Goal: Task Accomplishment & Management: Manage account settings

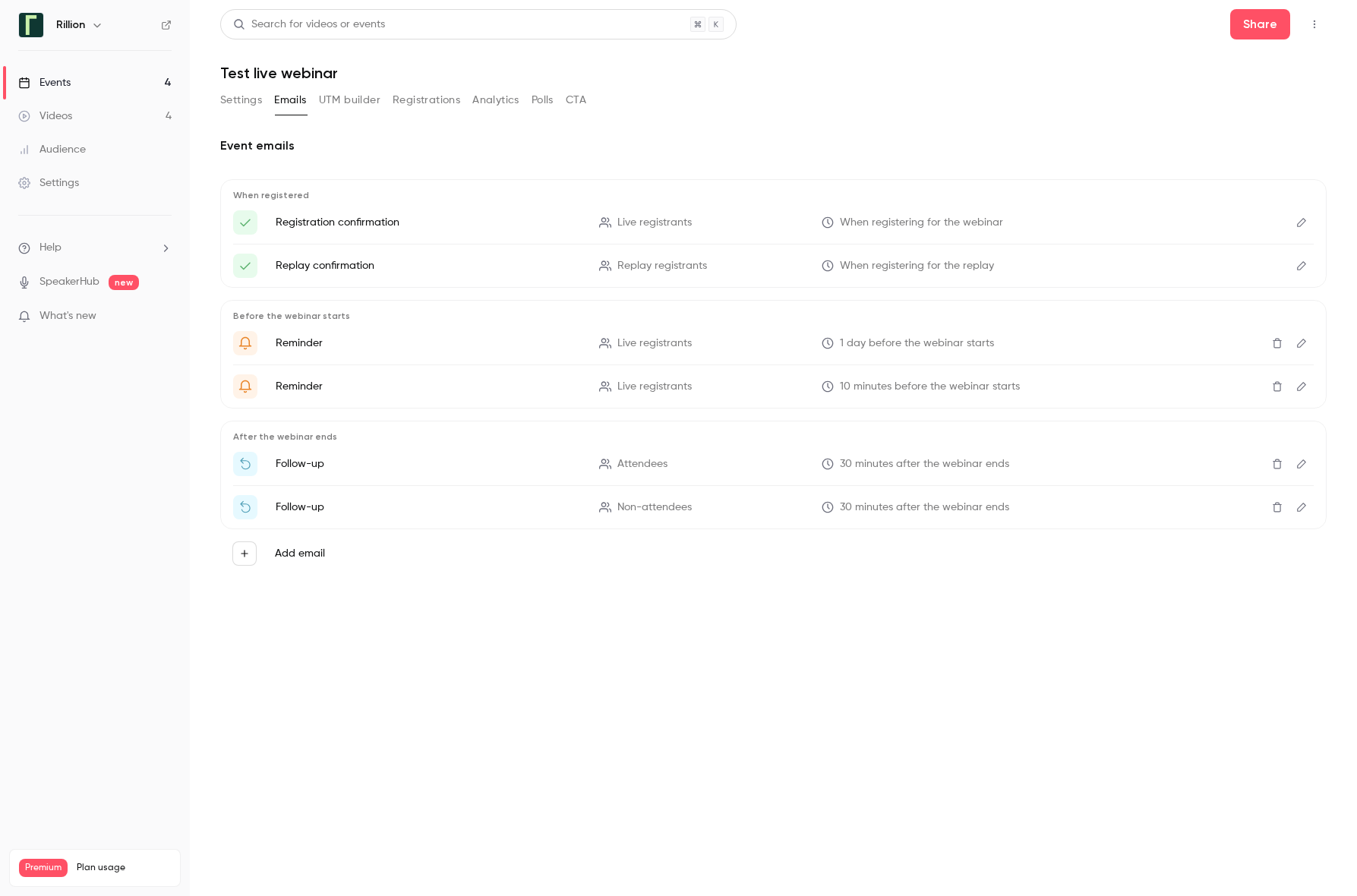
click at [63, 177] on div "Settings" at bounding box center [48, 182] width 61 height 15
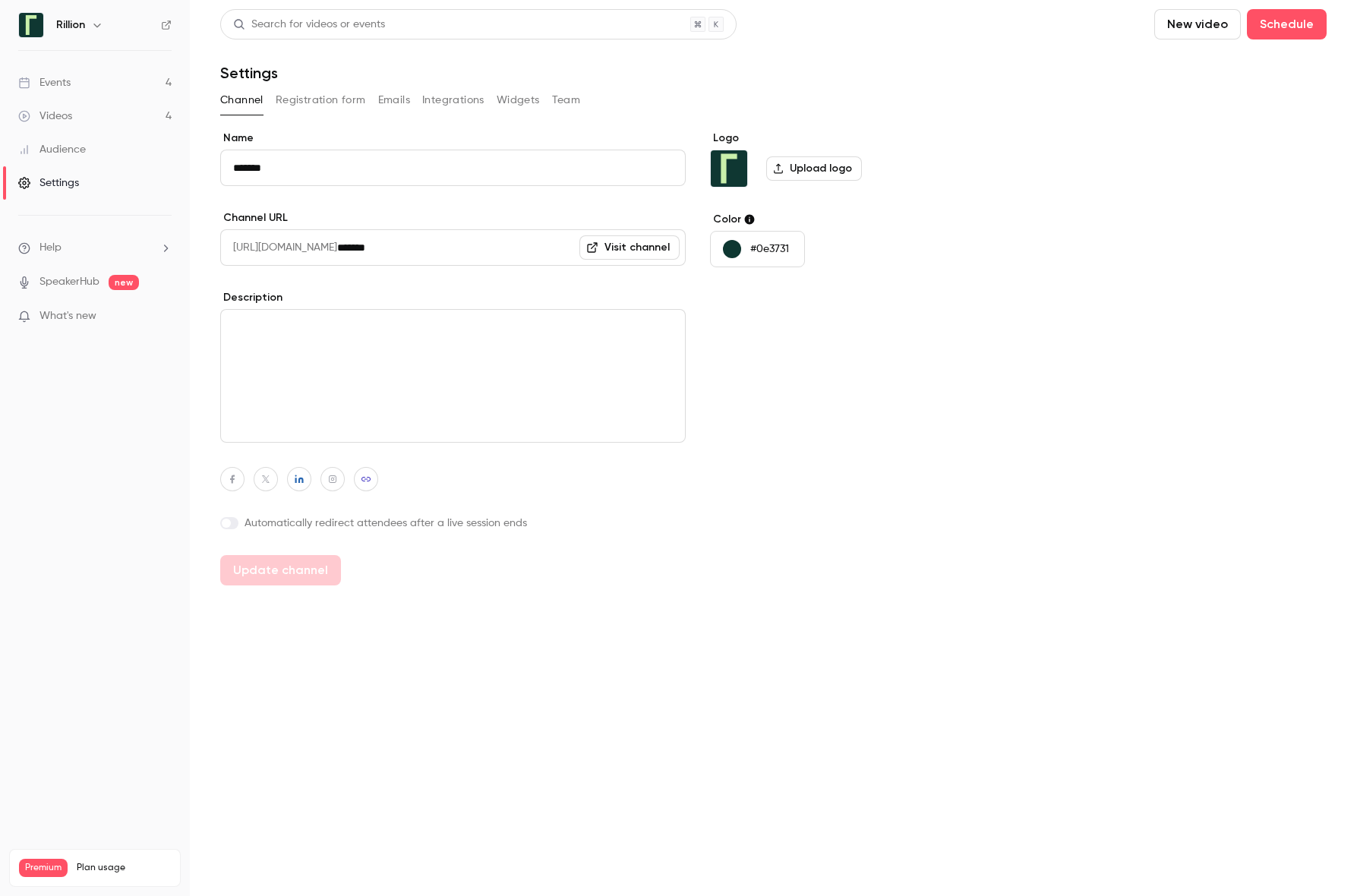
click at [321, 96] on button "Registration form" at bounding box center [322, 100] width 91 height 25
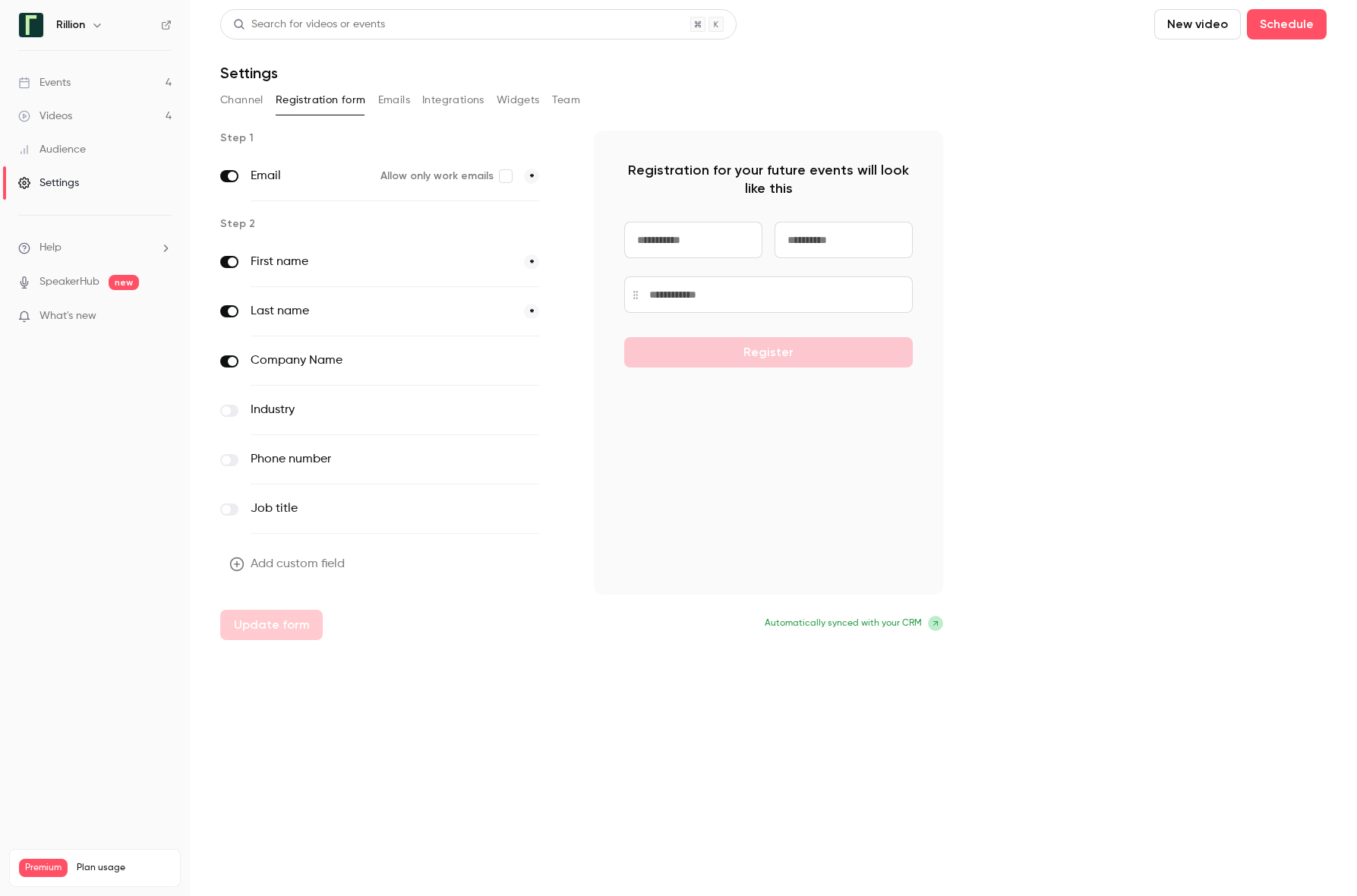
click at [251, 100] on button "Channel" at bounding box center [243, 100] width 44 height 25
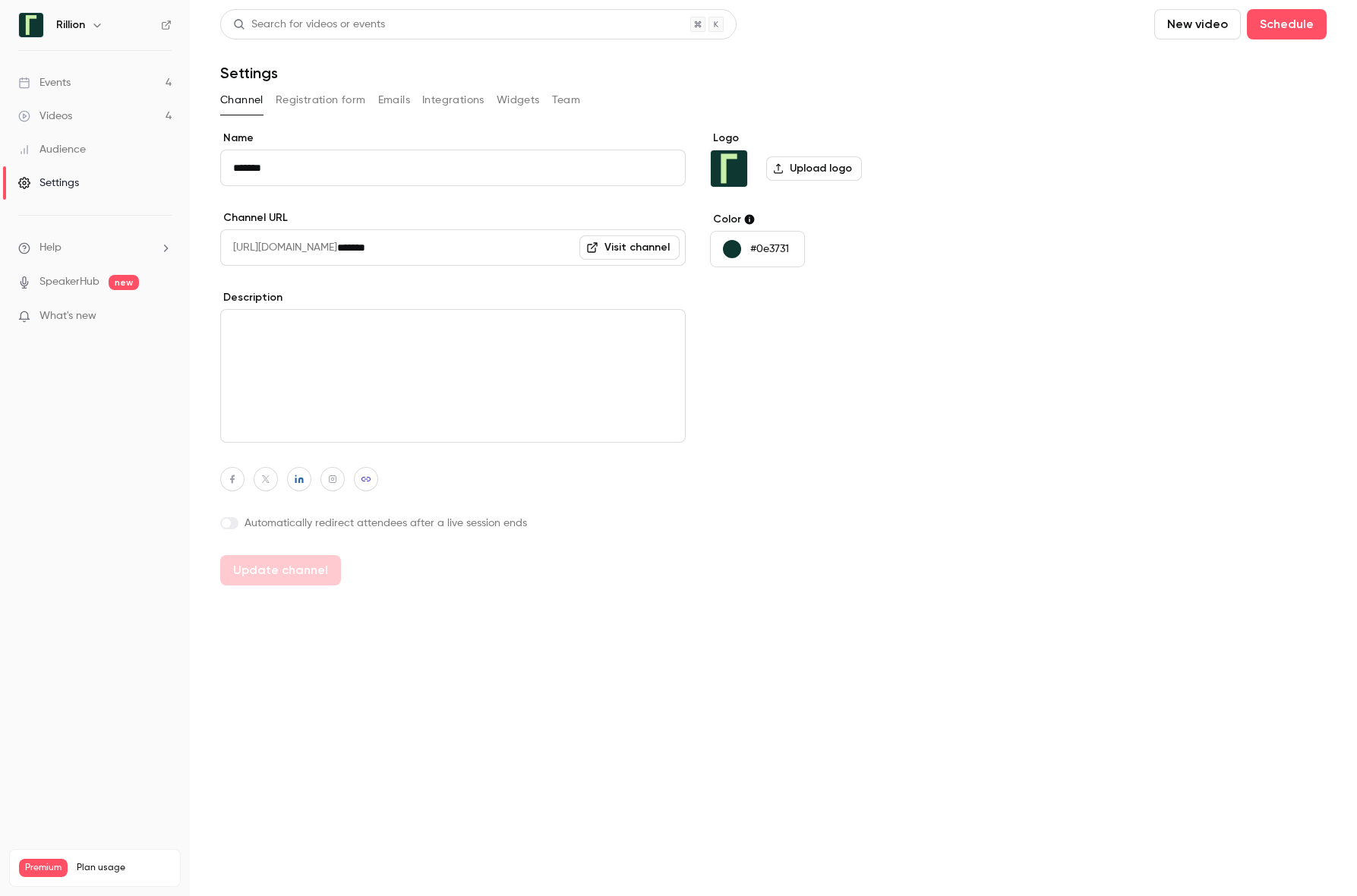
click at [313, 100] on button "Registration form" at bounding box center [322, 100] width 91 height 25
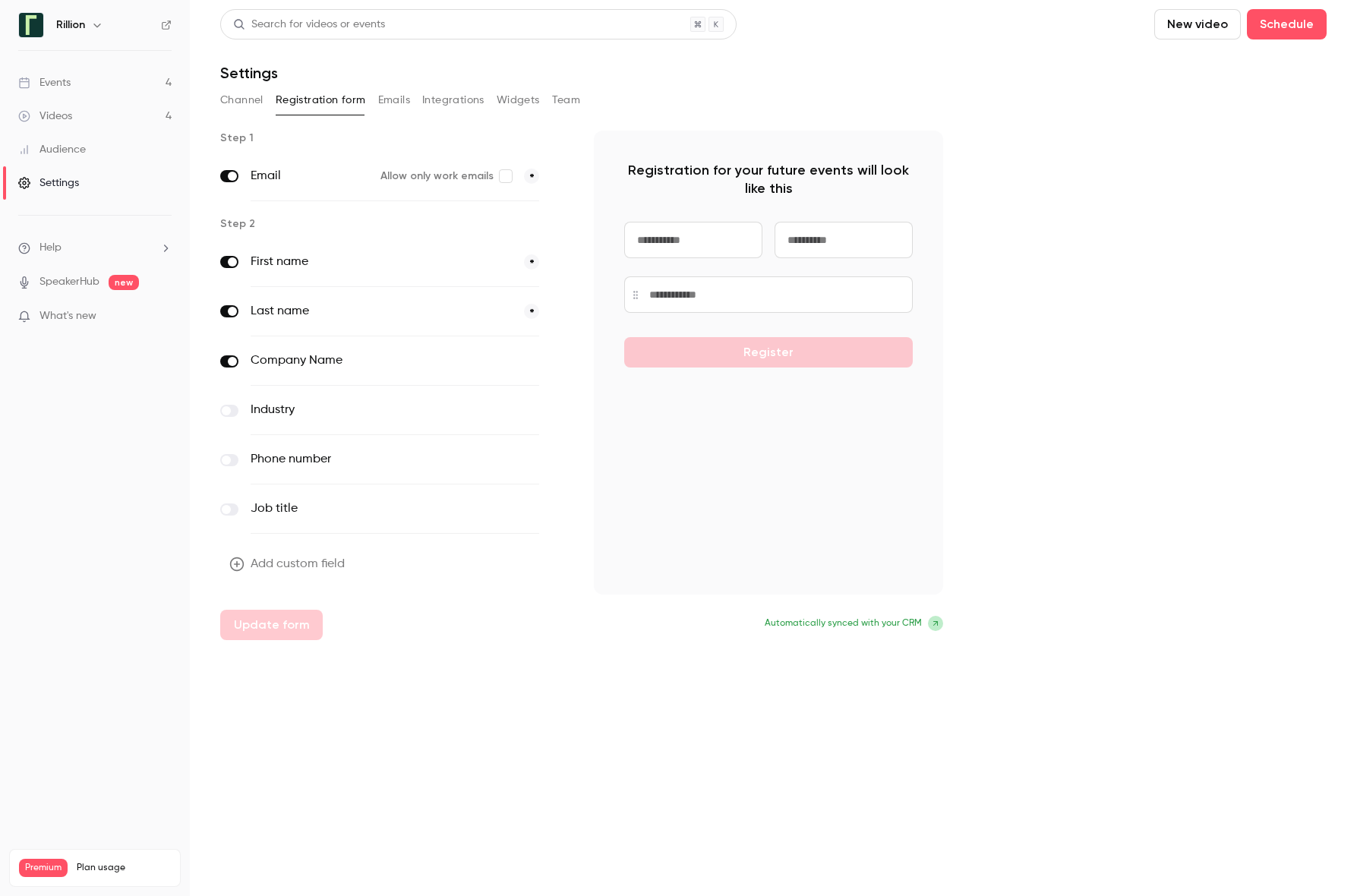
click at [407, 111] on button "Emails" at bounding box center [393, 100] width 32 height 25
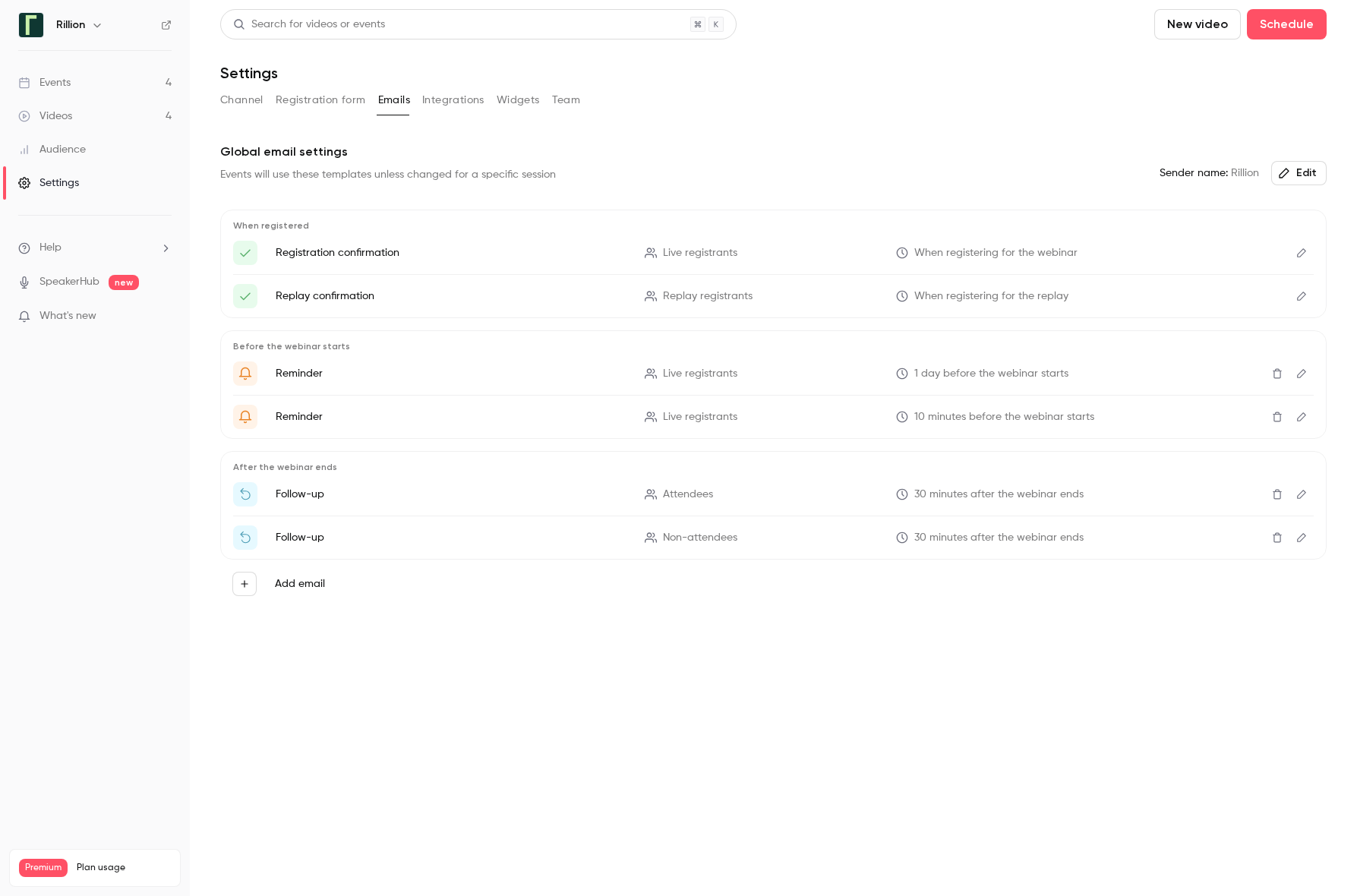
click at [253, 105] on button "Channel" at bounding box center [243, 100] width 44 height 25
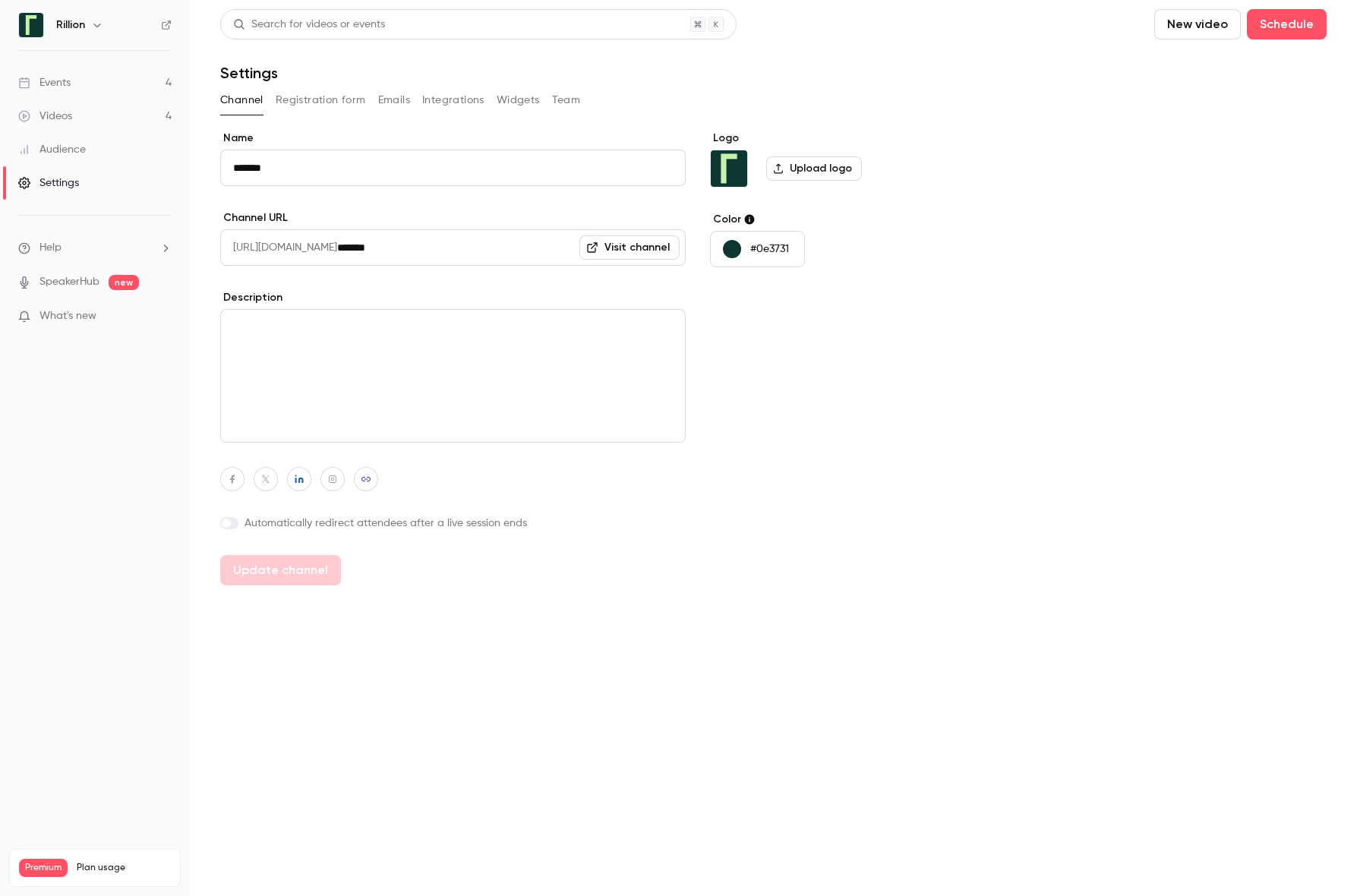
click at [67, 81] on div "Events" at bounding box center [45, 83] width 53 height 15
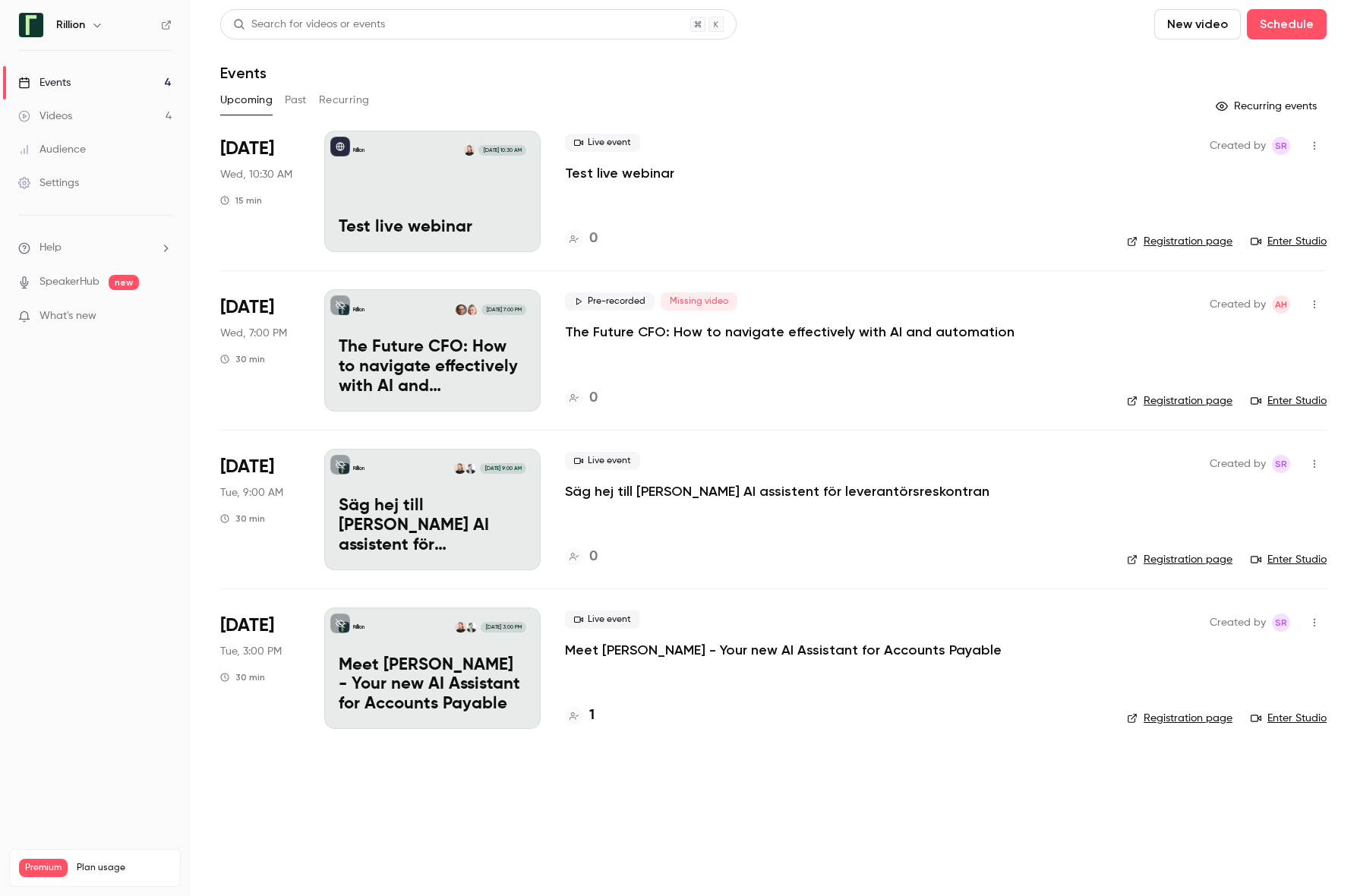
click at [443, 202] on div "Rillion [DATE] 10:30 AM Test live webinar" at bounding box center [432, 192] width 216 height 122
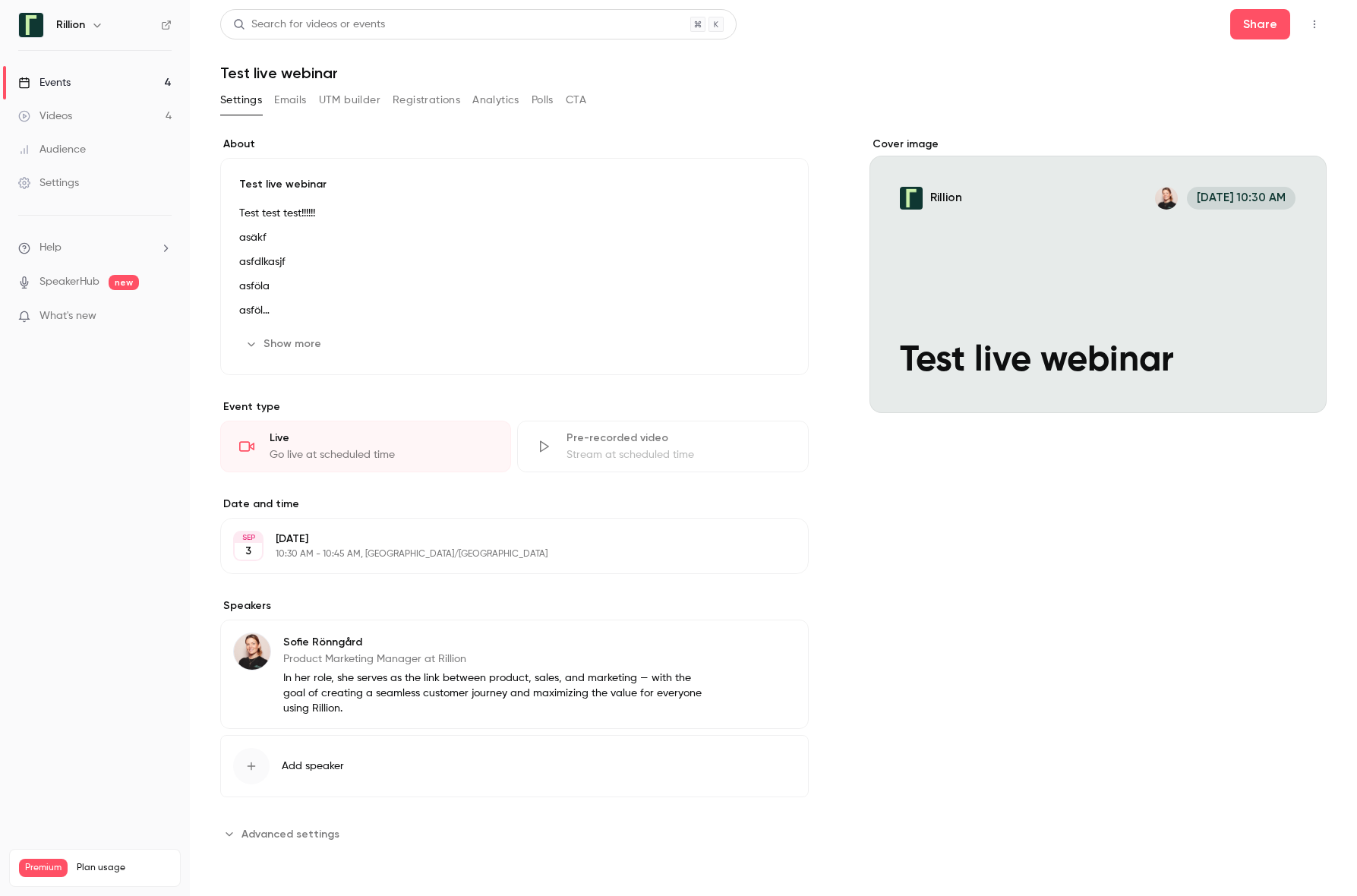
click at [245, 831] on span "Advanced settings" at bounding box center [291, 834] width 98 height 16
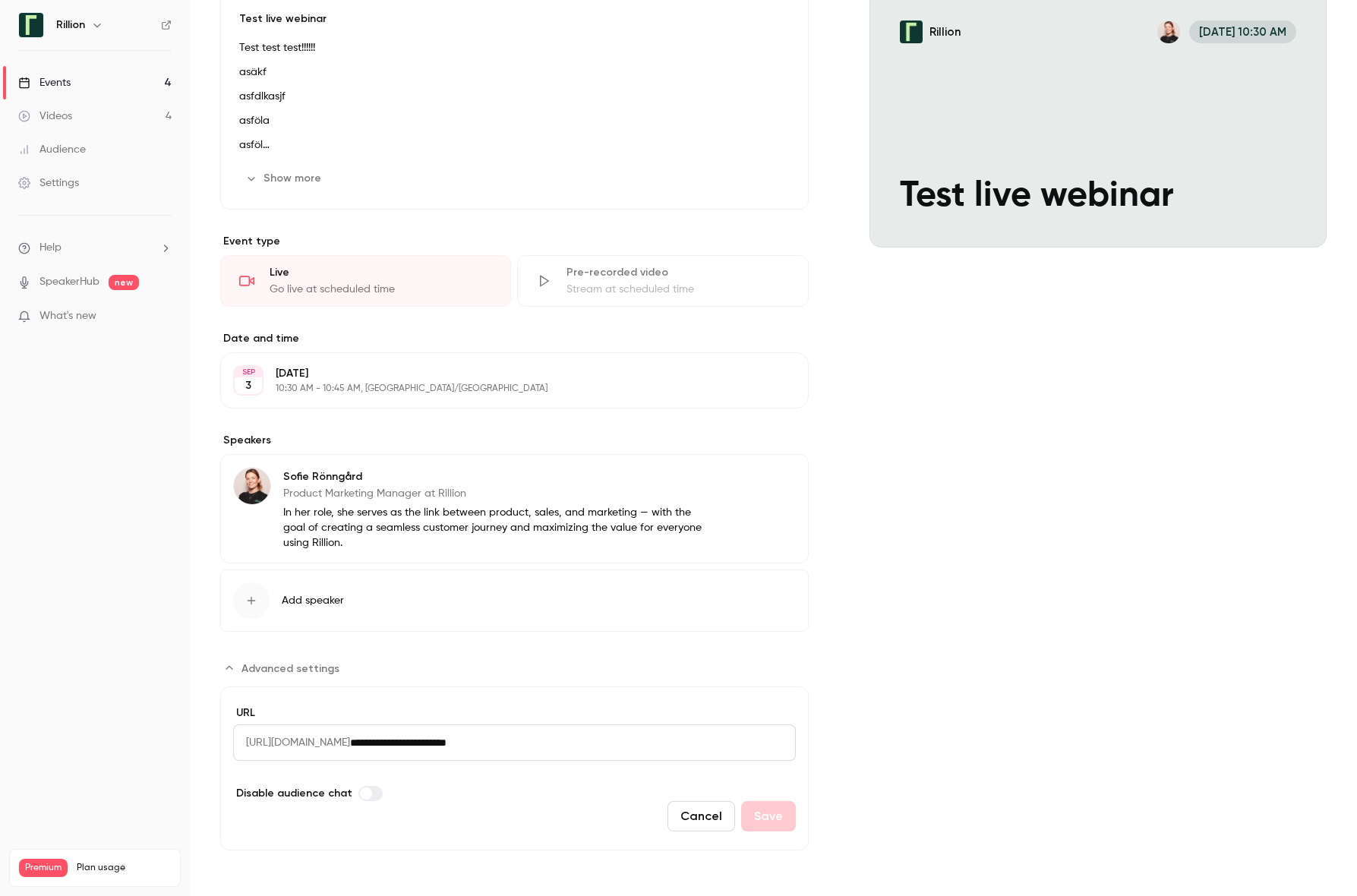
click at [227, 665] on icon "Advanced settings" at bounding box center [229, 667] width 12 height 12
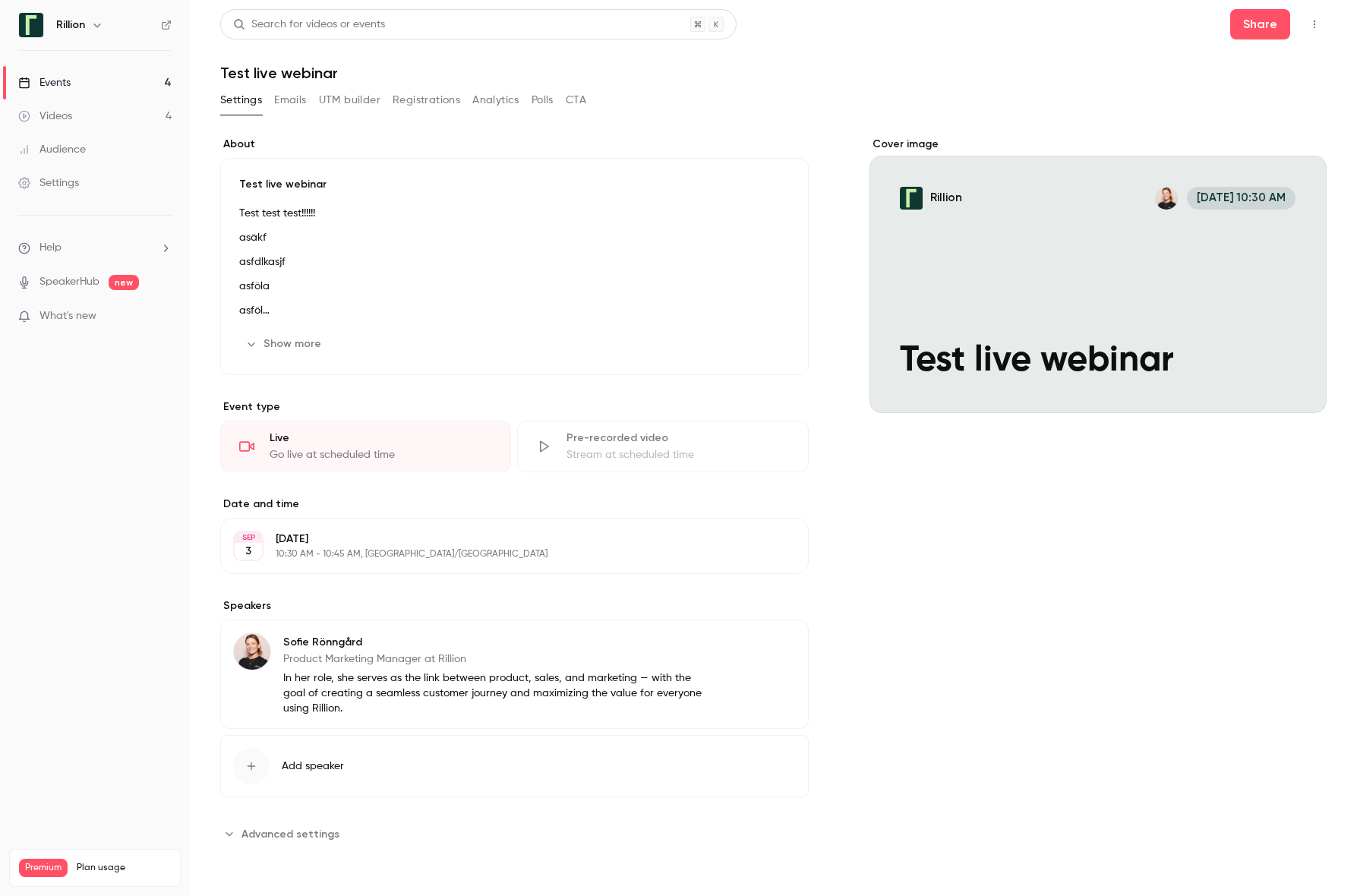
scroll to position [0, 0]
click at [1317, 25] on icon "button" at bounding box center [1314, 25] width 12 height 11
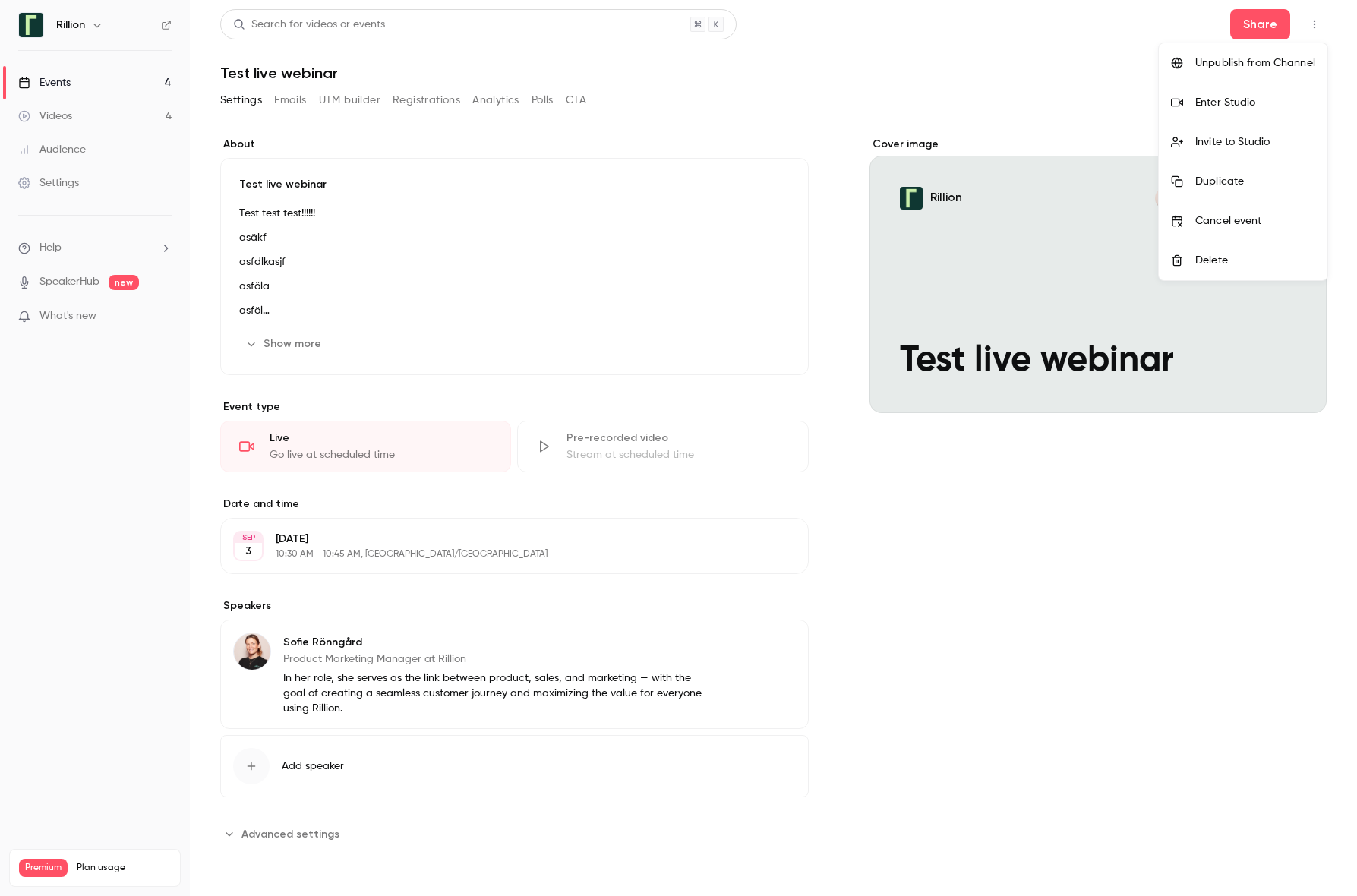
click at [1299, 64] on div "Unpublish from Channel" at bounding box center [1255, 63] width 120 height 15
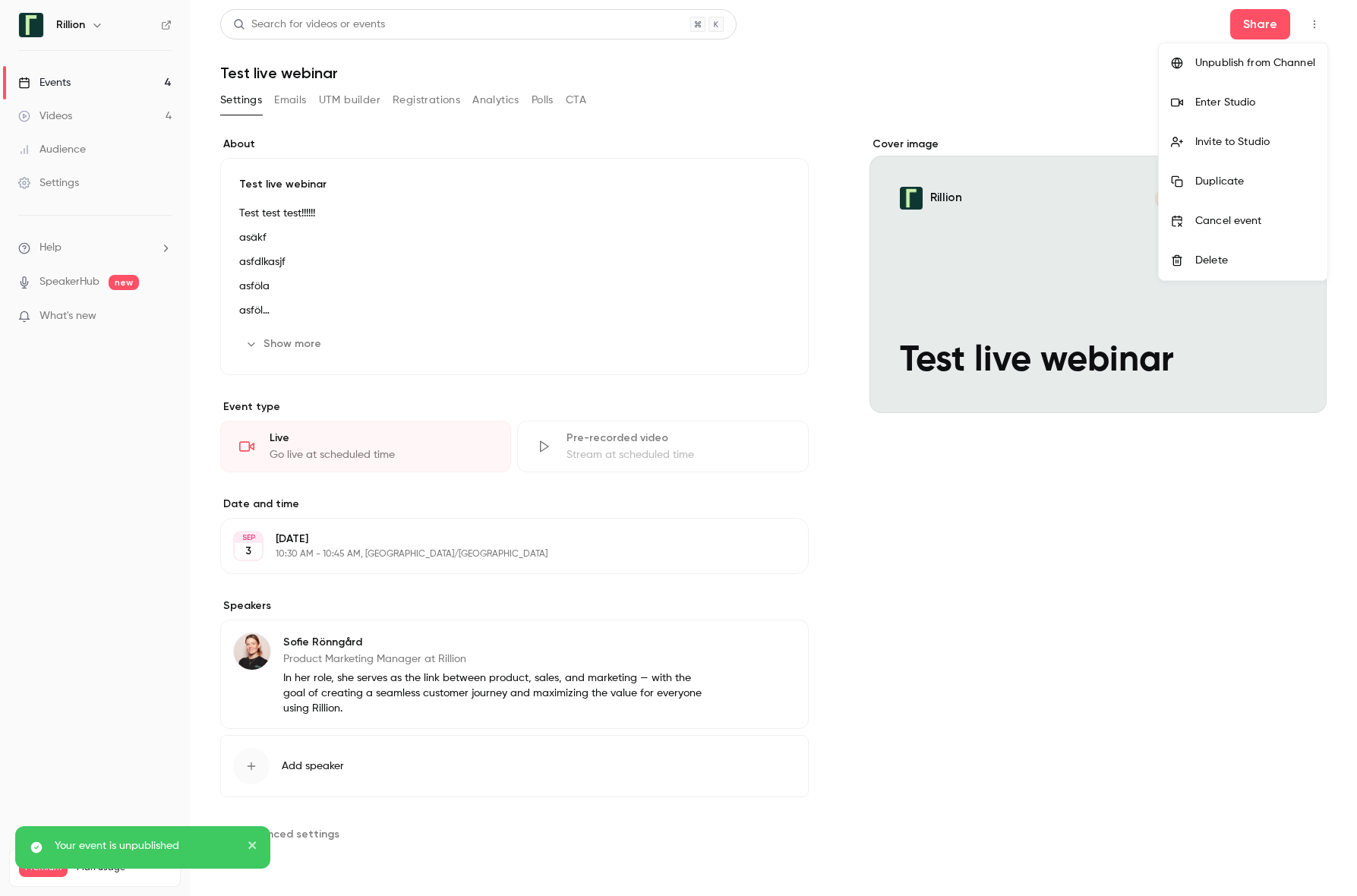
click at [1121, 45] on div at bounding box center [678, 448] width 1357 height 896
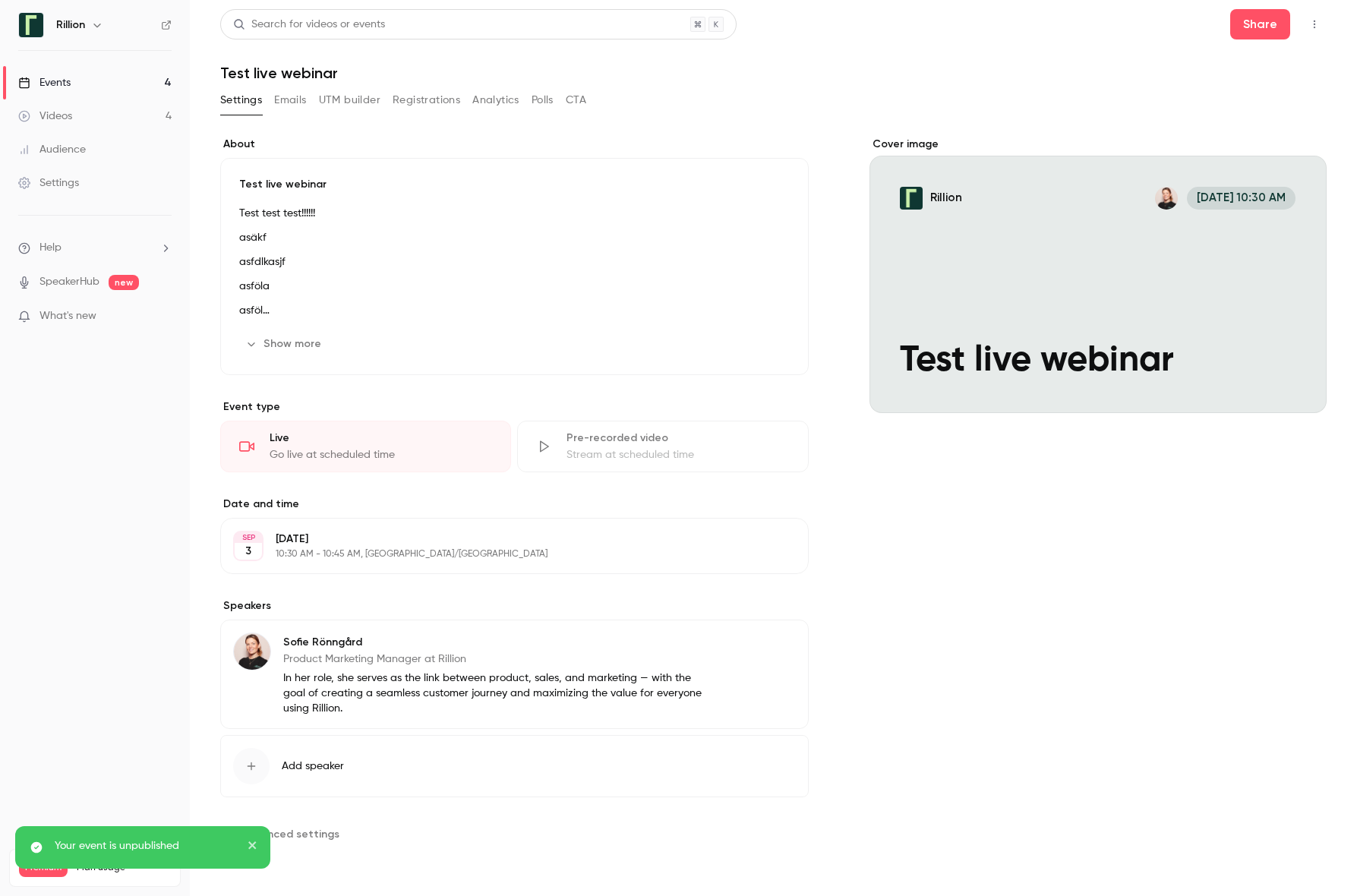
click at [1314, 25] on icon "button" at bounding box center [1315, 25] width 2 height 8
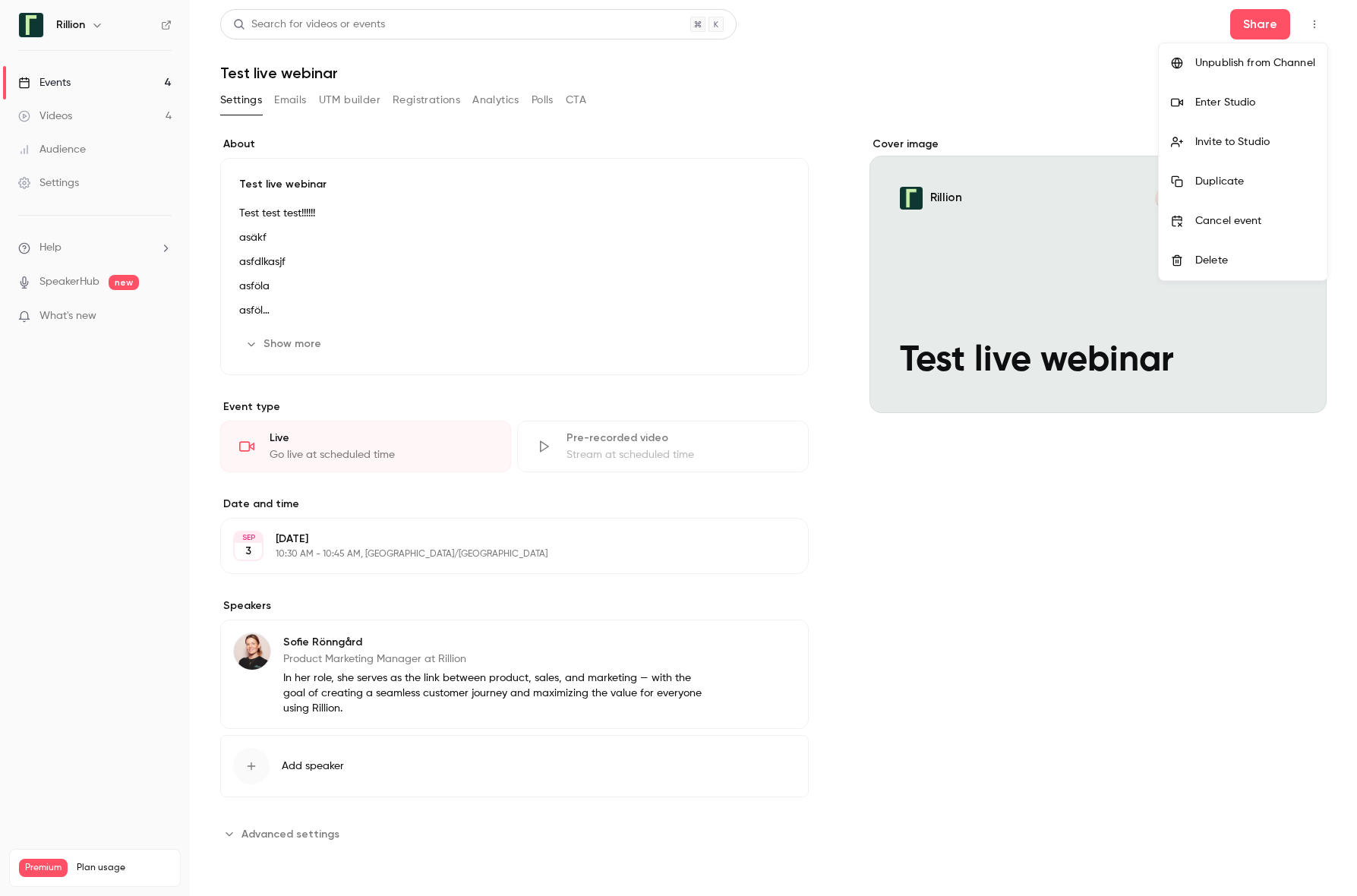
click at [1112, 67] on div at bounding box center [678, 448] width 1357 height 896
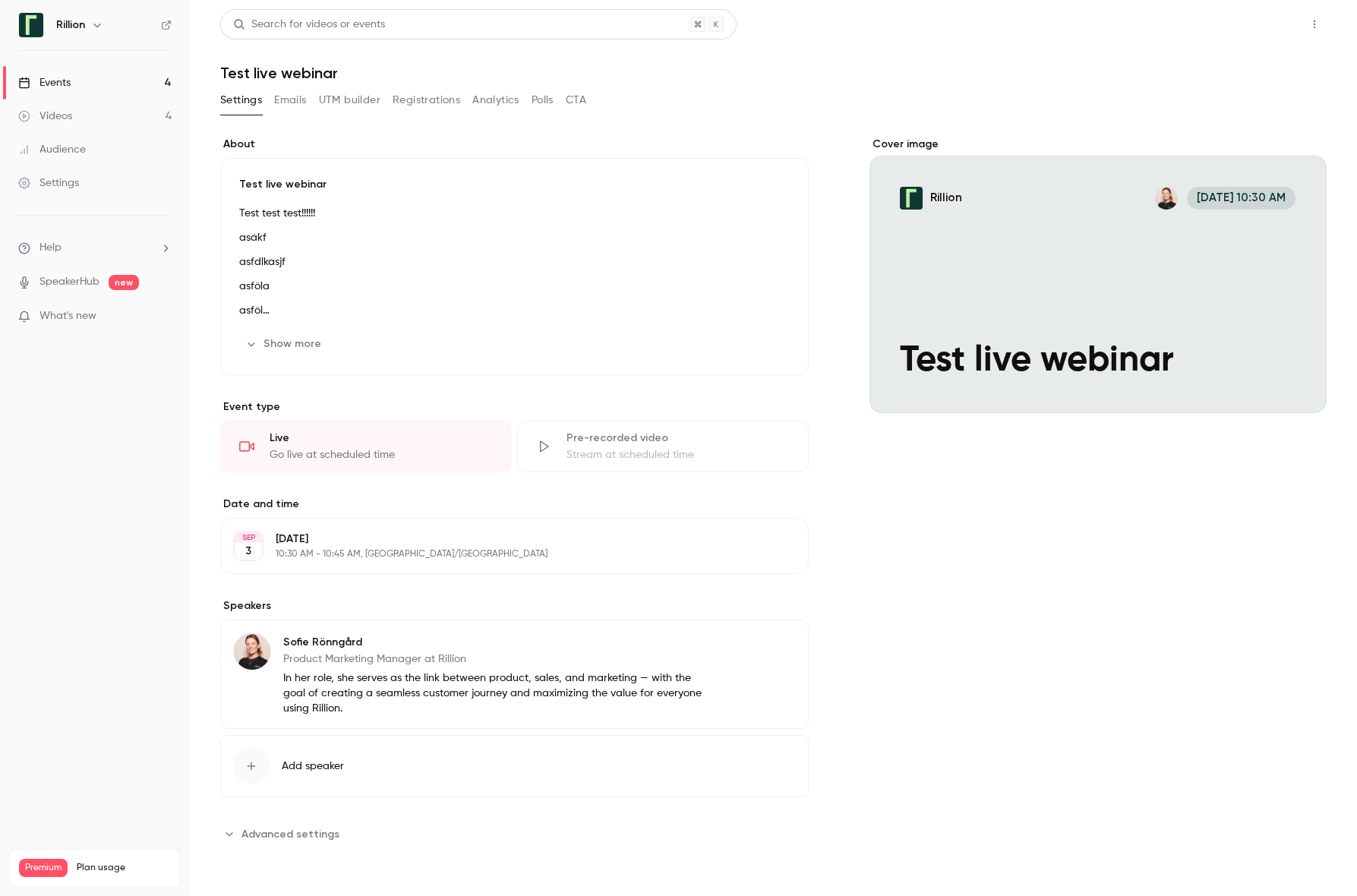
click at [1253, 25] on button "Share" at bounding box center [1261, 24] width 60 height 30
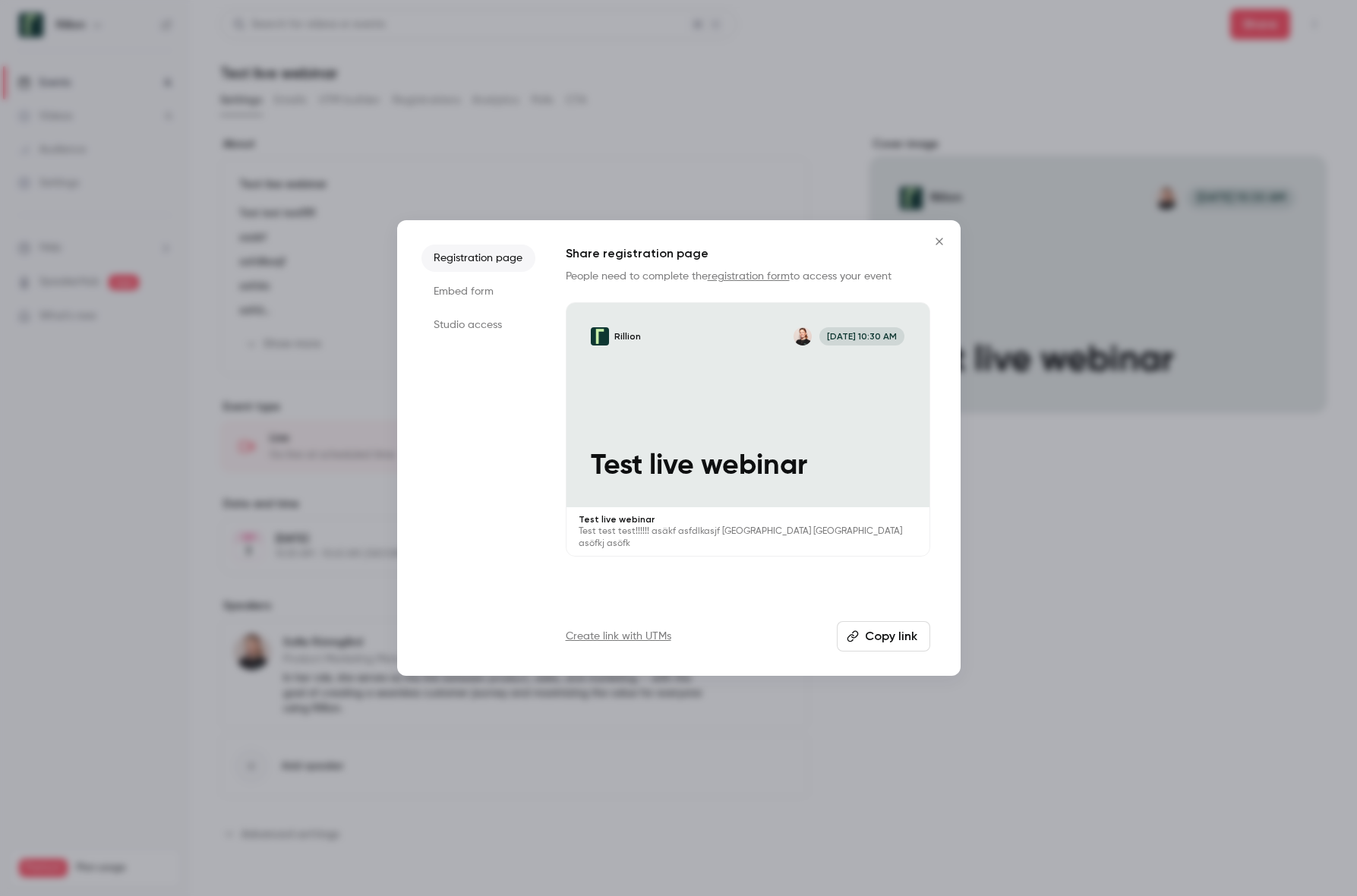
click at [473, 325] on li "Studio access" at bounding box center [478, 325] width 114 height 27
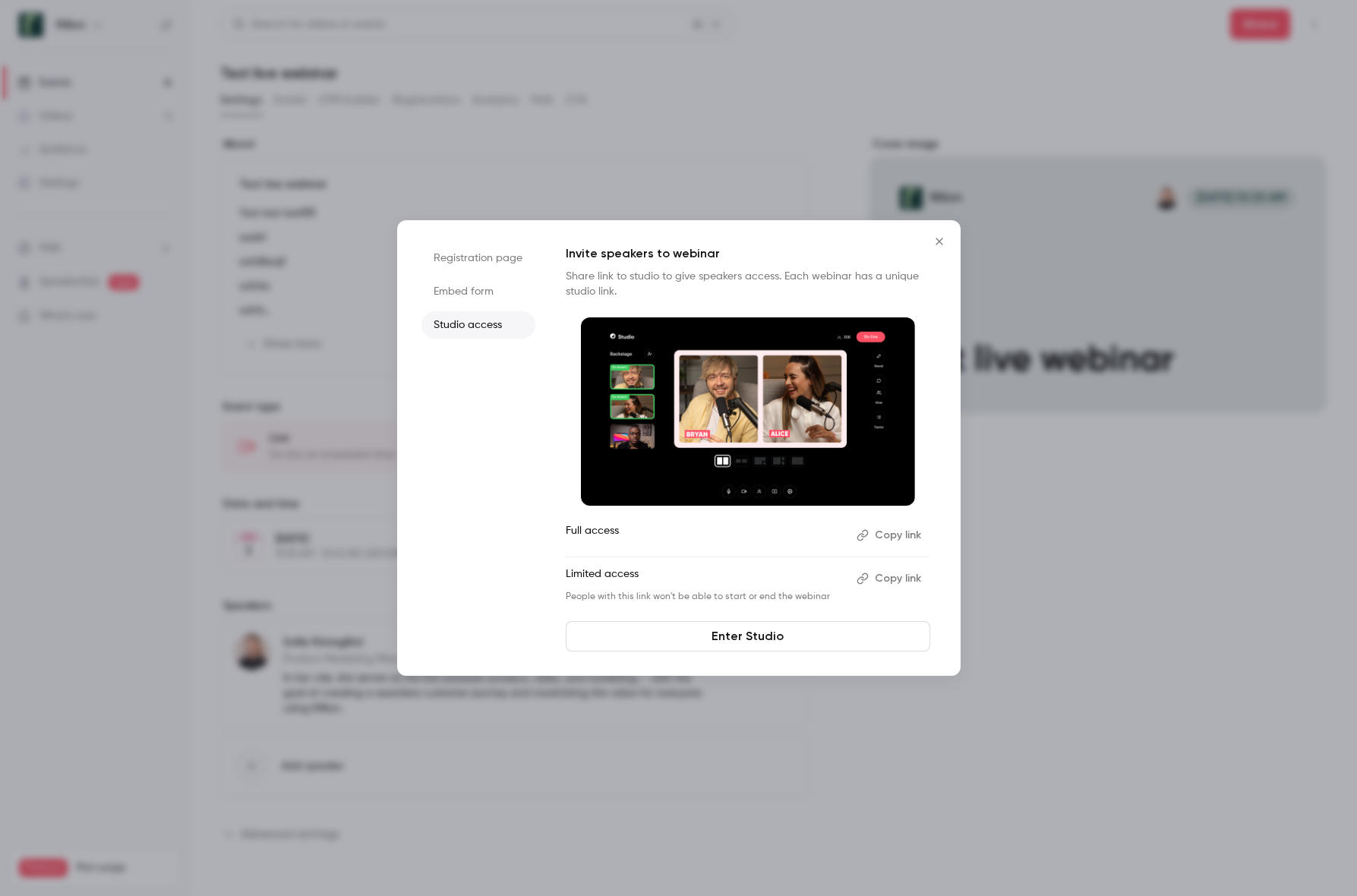
click at [892, 535] on button "Copy link" at bounding box center [891, 535] width 80 height 25
click at [94, 517] on div at bounding box center [678, 448] width 1357 height 896
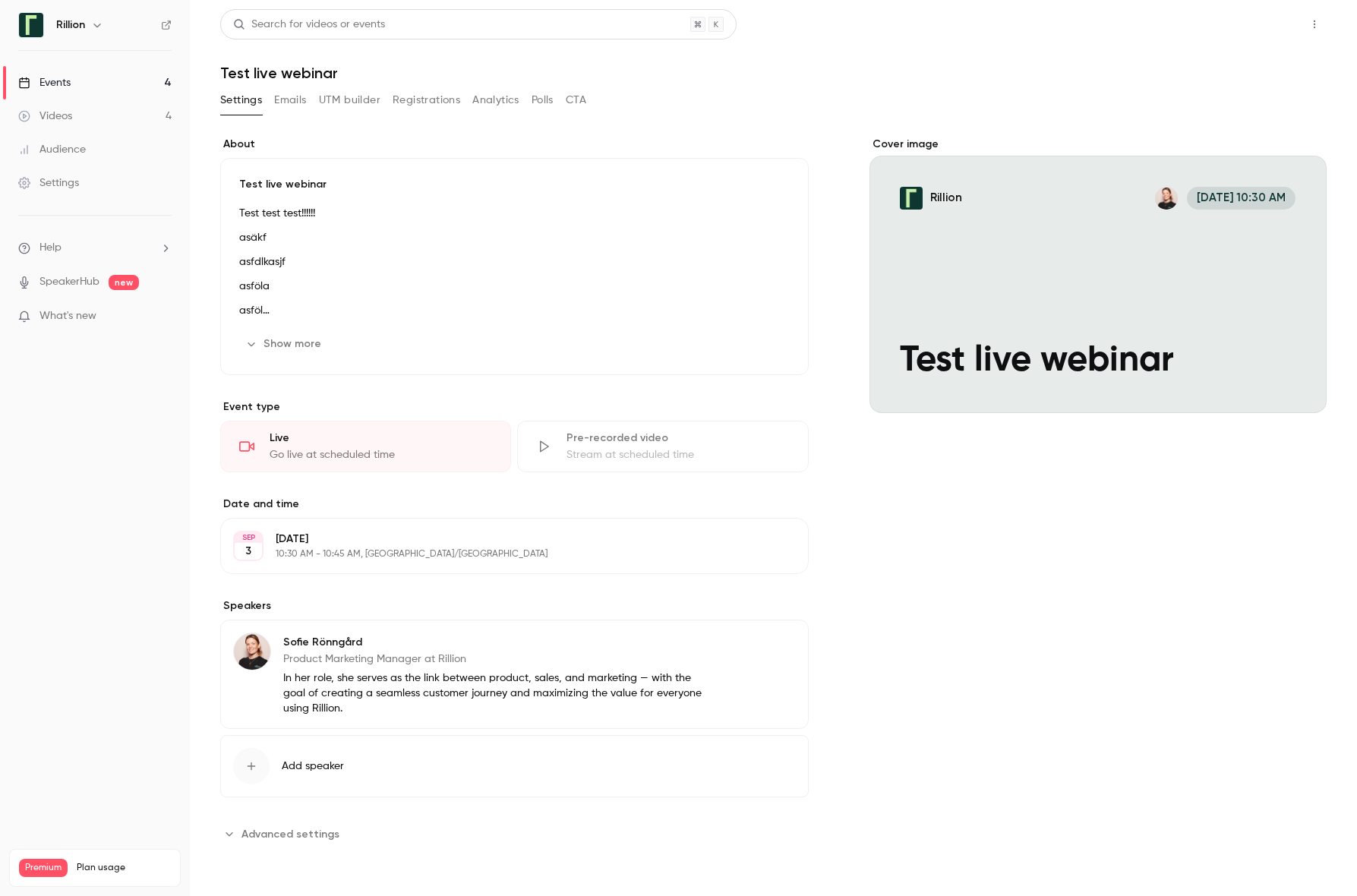
click at [1243, 19] on button "Share" at bounding box center [1261, 24] width 60 height 30
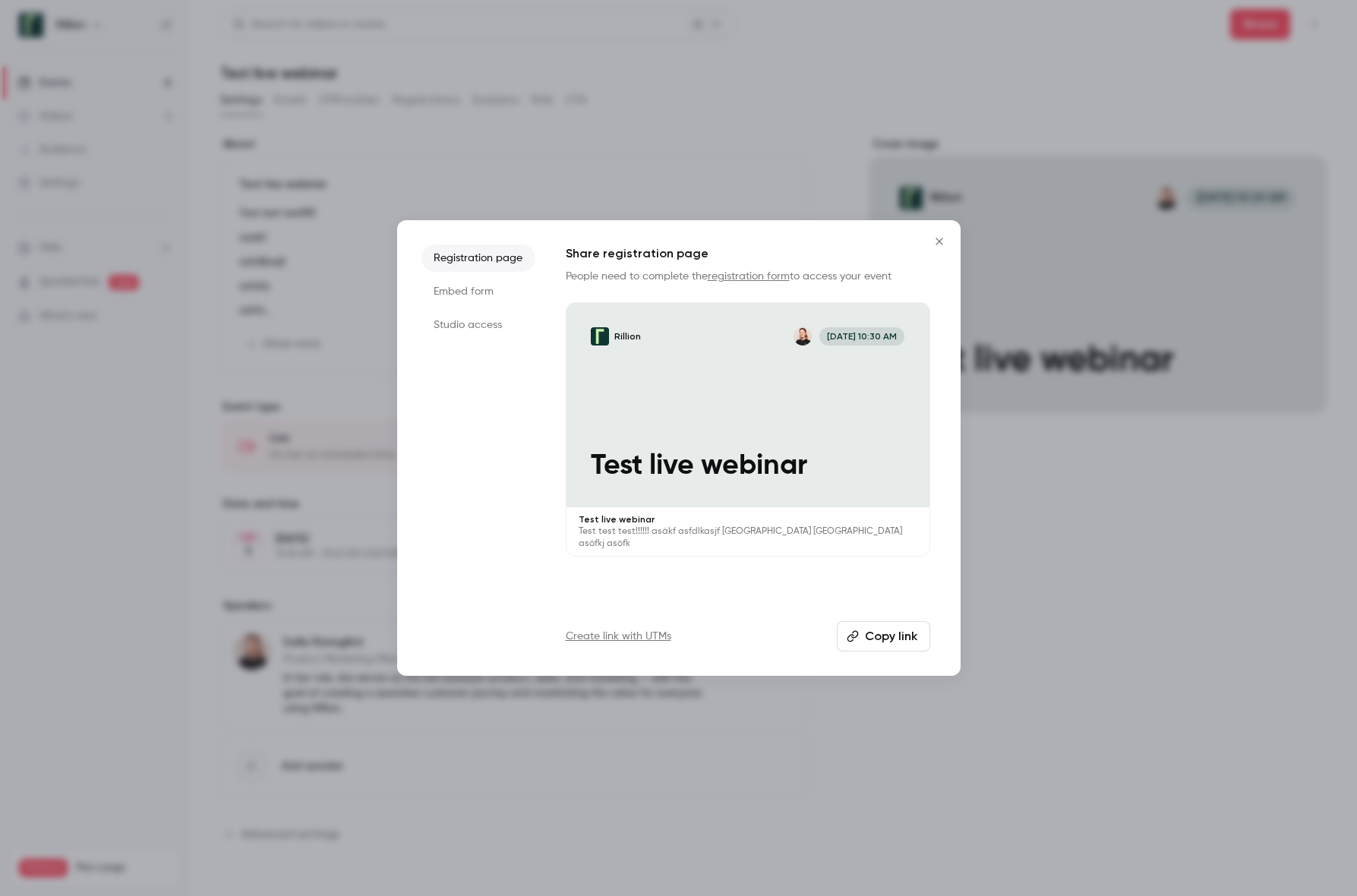
click at [485, 327] on li "Studio access" at bounding box center [478, 325] width 114 height 27
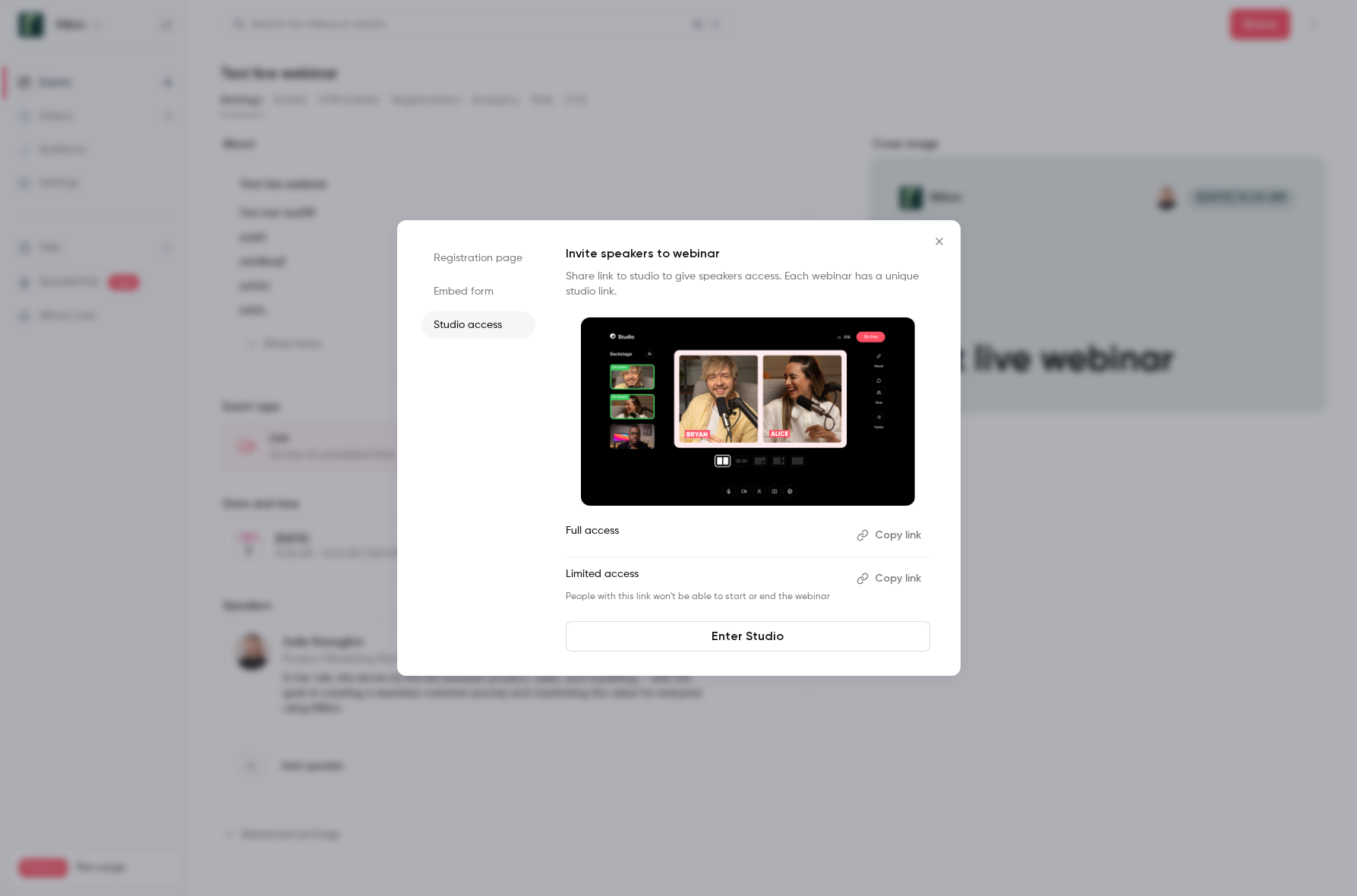
click at [896, 576] on button "Copy link" at bounding box center [891, 578] width 80 height 25
click at [911, 535] on button "Copy link" at bounding box center [891, 535] width 80 height 25
click at [469, 293] on li "Embed form" at bounding box center [478, 291] width 114 height 27
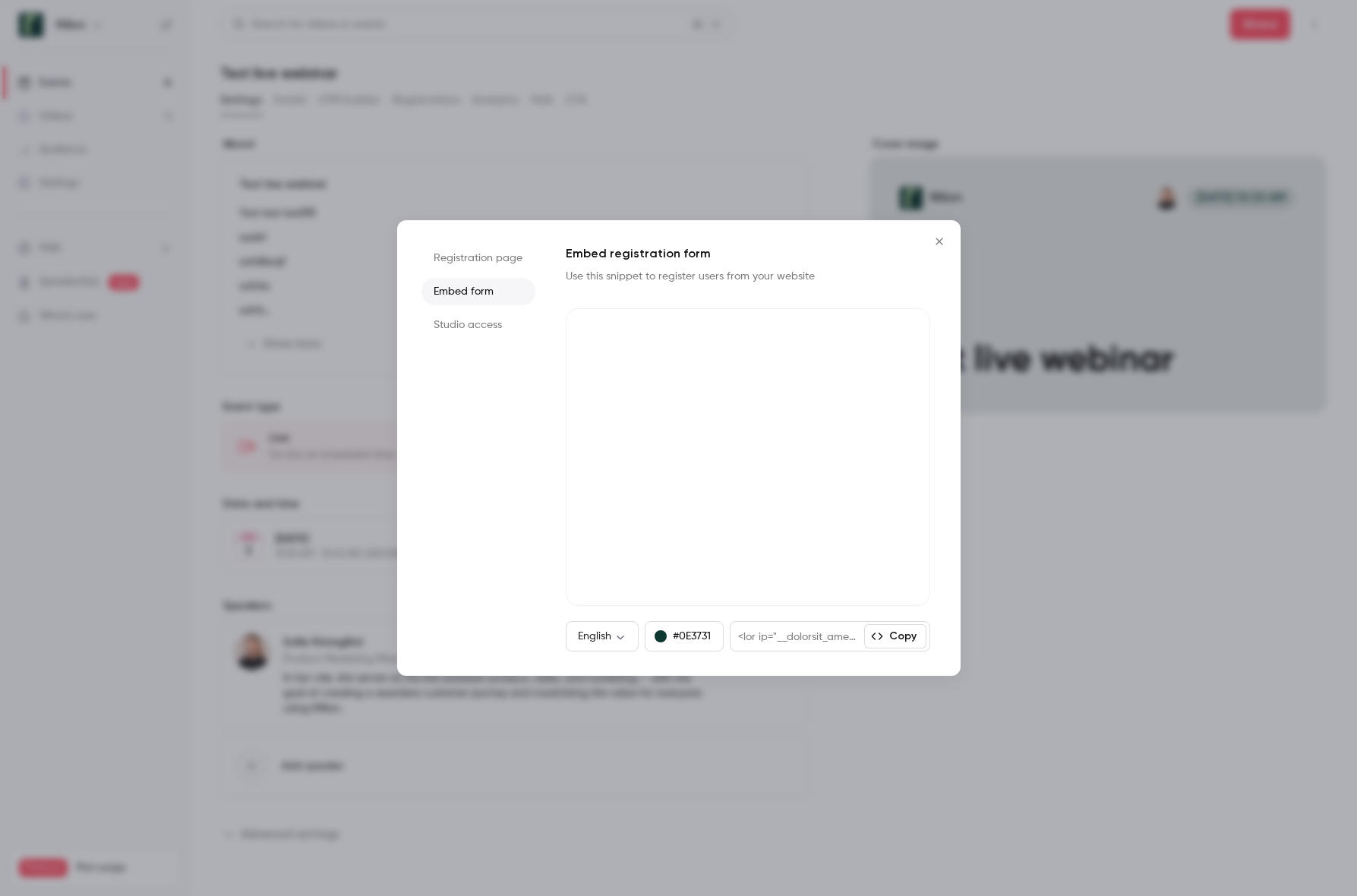
click at [464, 257] on li "Registration page" at bounding box center [478, 258] width 114 height 27
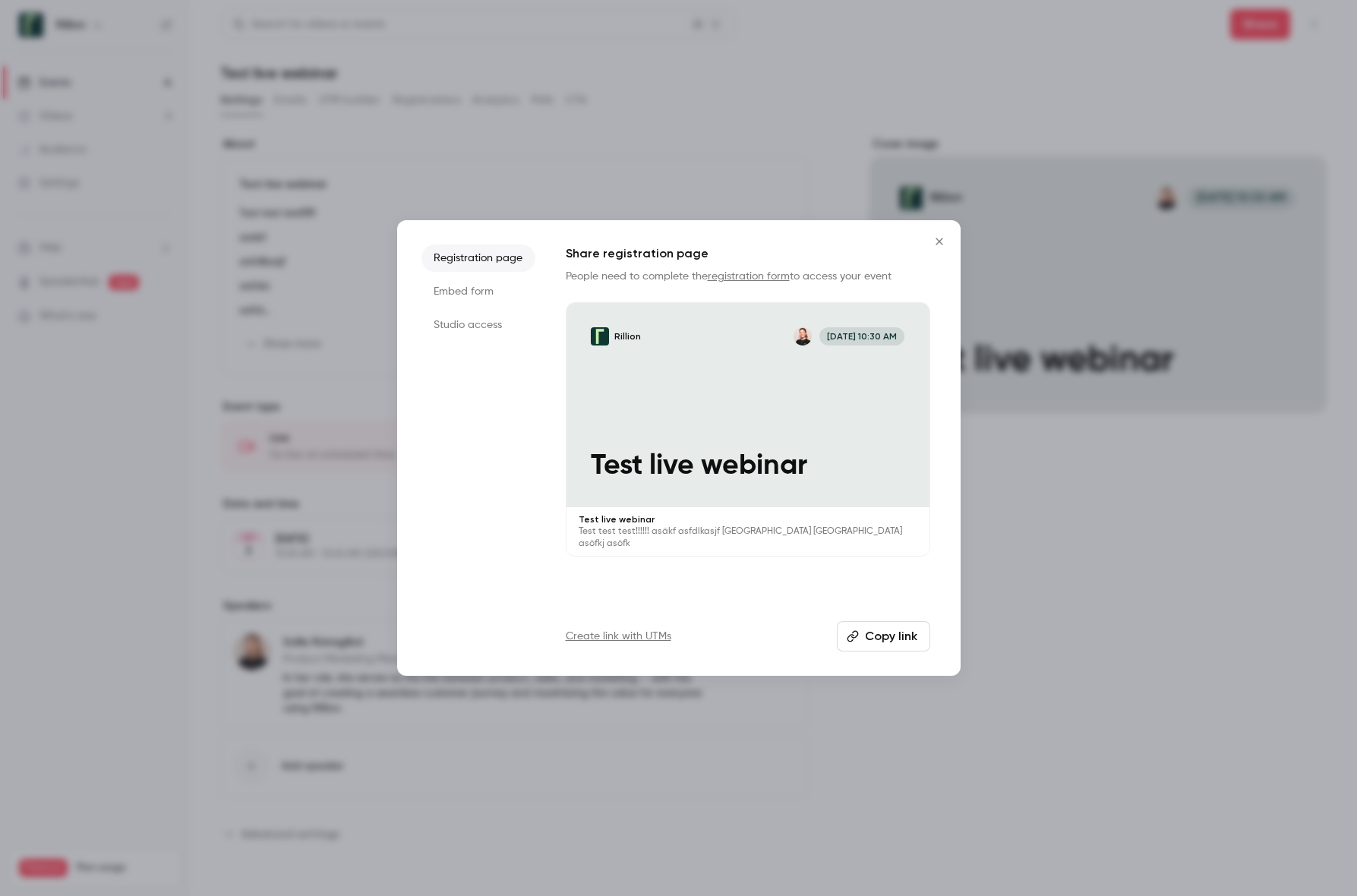
click at [941, 247] on icon "Close" at bounding box center [939, 241] width 18 height 12
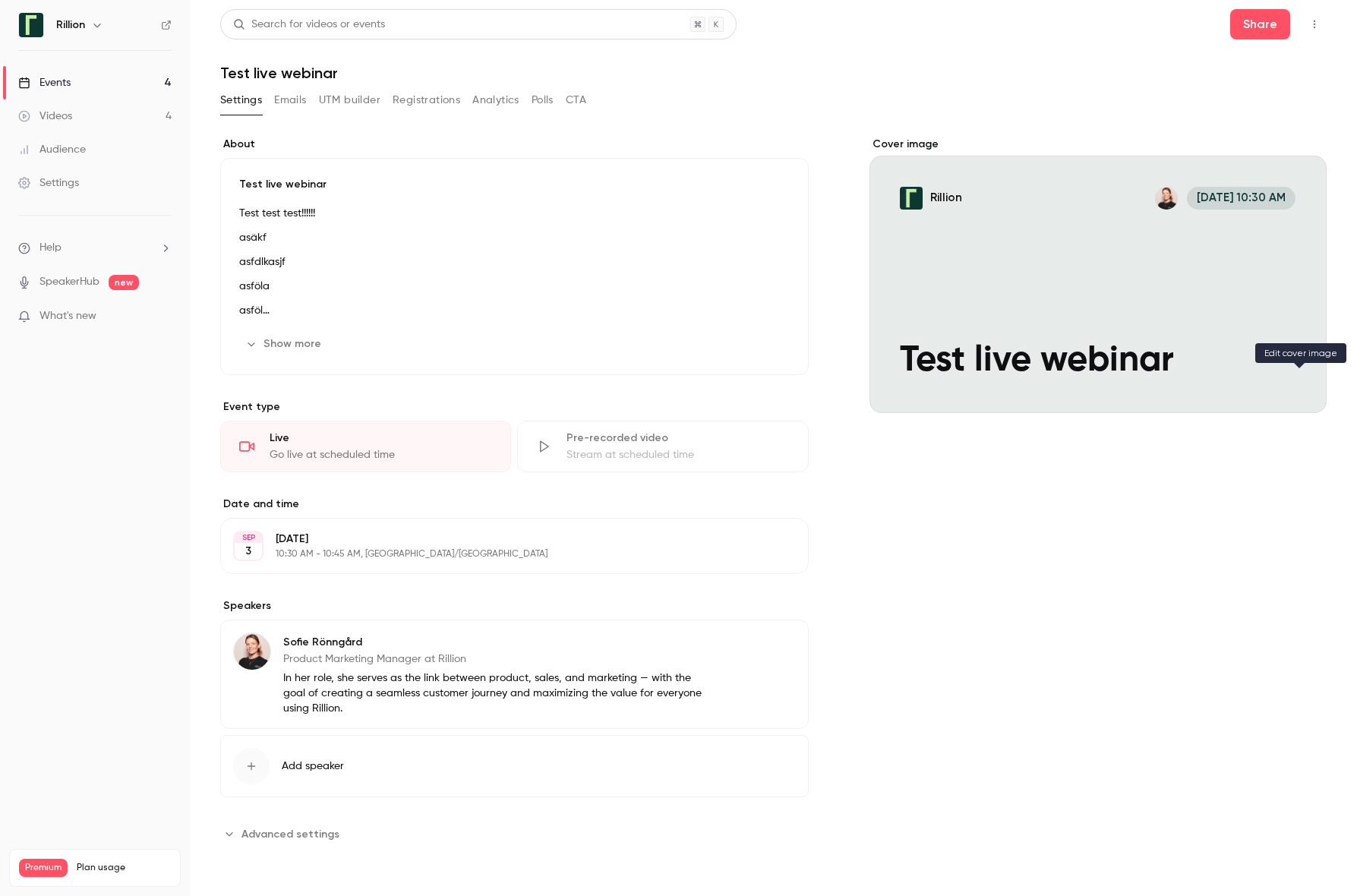
click at [1304, 386] on icon "Cover image" at bounding box center [1300, 385] width 16 height 12
